Goal: Task Accomplishment & Management: Manage account settings

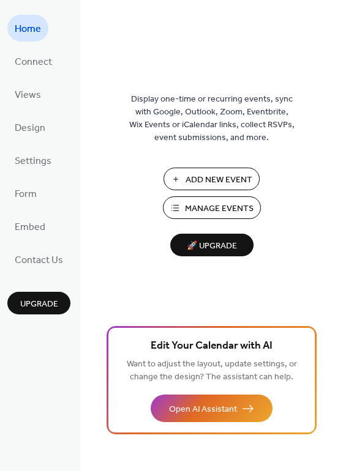
click at [217, 210] on span "Manage Events" at bounding box center [219, 209] width 69 height 13
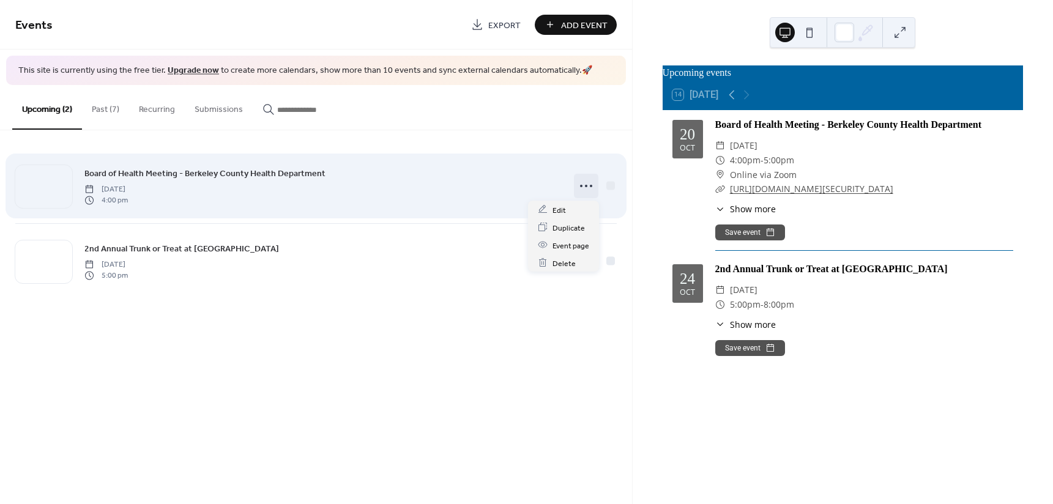
click at [587, 180] on icon at bounding box center [586, 186] width 20 height 20
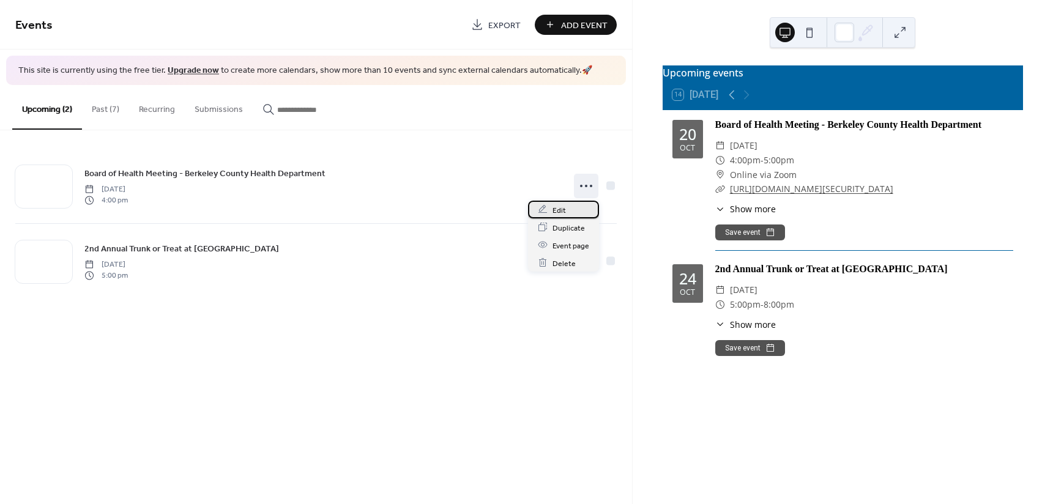
click at [570, 214] on div "Edit" at bounding box center [563, 210] width 71 height 18
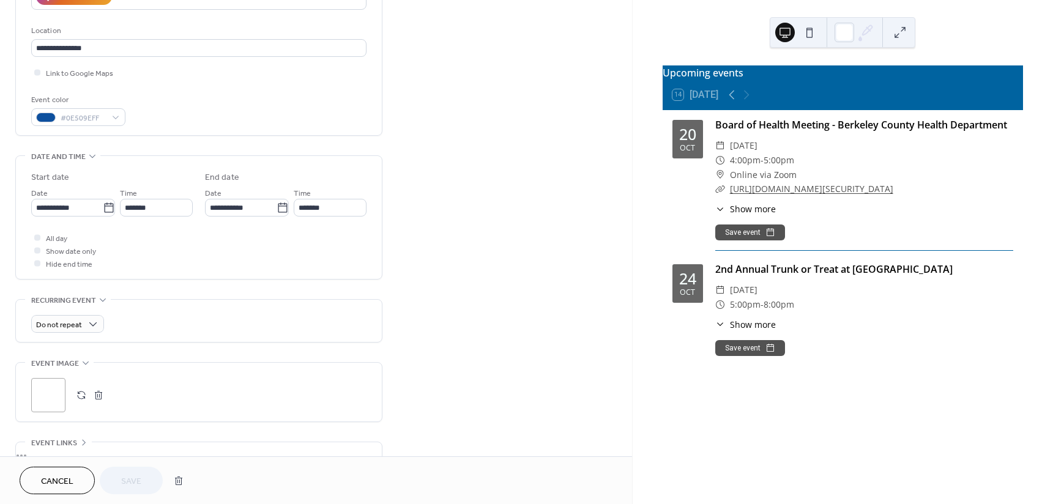
scroll to position [245, 0]
click at [95, 392] on button "button" at bounding box center [98, 393] width 17 height 17
click at [76, 393] on button "button" at bounding box center [81, 393] width 17 height 17
click at [132, 481] on span "Save" at bounding box center [131, 481] width 20 height 13
